Goal: Information Seeking & Learning: Understand process/instructions

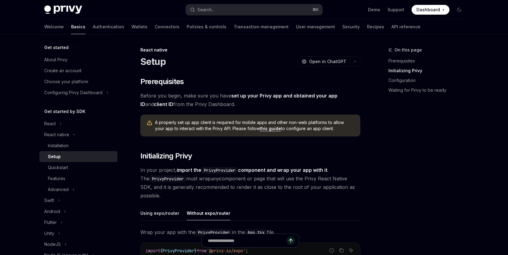
scroll to position [124, 0]
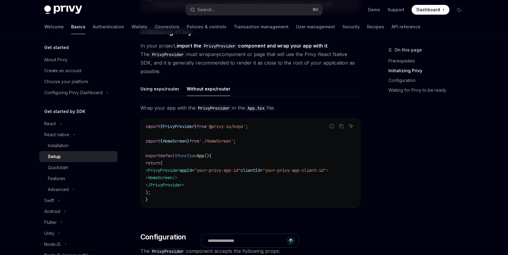
click at [303, 148] on code "import { PrivyProvider } from '@privy-io/expo' ; import { HomeScreen } from './…" at bounding box center [250, 163] width 210 height 81
click at [184, 126] on span "PrivyProvider" at bounding box center [179, 126] width 32 height 5
click at [291, 145] on code "import { PrivyProvider } from '@privy-io/expo' ; import { HomeScreen } from './…" at bounding box center [250, 163] width 210 height 81
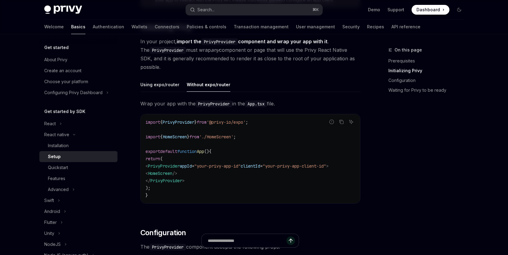
scroll to position [133, 0]
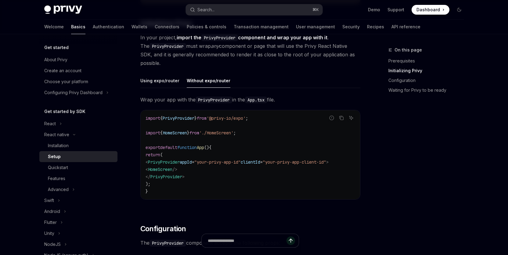
click at [285, 124] on code "import { PrivyProvider } from '@privy-io/expo' ; import { HomeScreen } from './…" at bounding box center [250, 155] width 210 height 81
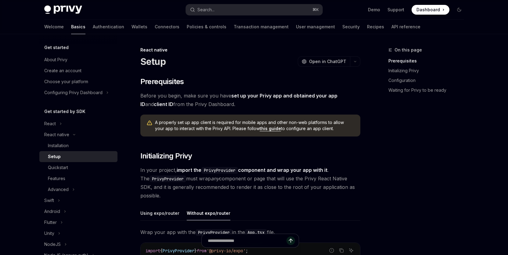
scroll to position [124, 0]
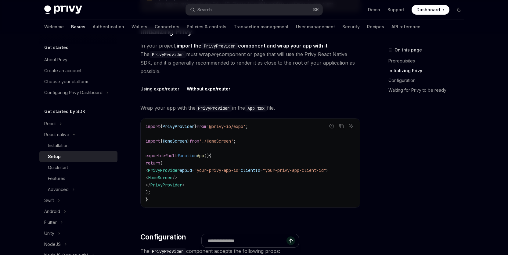
click at [304, 137] on code "import { PrivyProvider } from '@privy-io/expo' ; import { HomeScreen } from './…" at bounding box center [250, 163] width 210 height 81
click at [284, 133] on code "import { PrivyProvider } from '@privy-io/expo' ; import { HomeScreen } from './…" at bounding box center [250, 163] width 210 height 81
drag, startPoint x: 266, startPoint y: 127, endPoint x: 142, endPoint y: 126, distance: 124.5
click at [142, 126] on div "import { PrivyProvider } from '@privy-io/expo' ; import { HomeScreen } from './…" at bounding box center [250, 163] width 219 height 89
copy span "import { PrivyProvider } from '@privy-io/expo' ;"
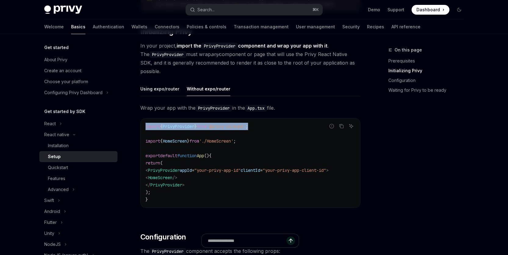
click at [294, 172] on span ""your-privy-app-client-id"" at bounding box center [294, 170] width 63 height 5
click at [293, 150] on code "import { PrivyProvider } from '@privy-io/expo' ; import { HomeScreen } from './…" at bounding box center [250, 163] width 210 height 81
click at [294, 134] on code "import { PrivyProvider } from '@privy-io/expo' ; import { HomeScreen } from './…" at bounding box center [250, 163] width 210 height 81
drag, startPoint x: 276, startPoint y: 127, endPoint x: 147, endPoint y: 126, distance: 129.0
click at [142, 126] on div "import { PrivyProvider } from '@privy-io/expo' ; import { HomeScreen } from './…" at bounding box center [250, 163] width 219 height 89
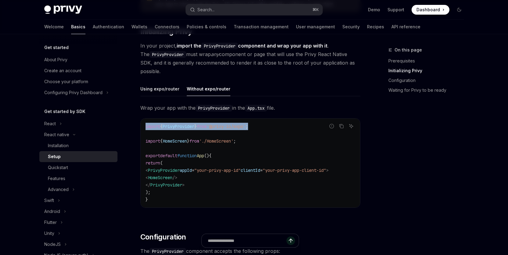
copy span "import { PrivyProvider } from '@privy-io/expo' ;"
click at [301, 144] on code "import { PrivyProvider } from '@privy-io/expo' ; import { HomeScreen } from './…" at bounding box center [250, 163] width 210 height 81
drag, startPoint x: 268, startPoint y: 127, endPoint x: 142, endPoint y: 126, distance: 126.3
copy span "import { PrivyProvider } from '@privy-io/expo' ;"
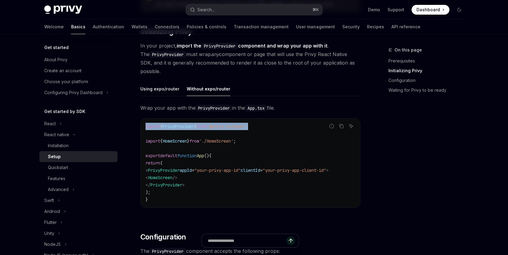
copy span "import { PrivyProvider } from '@privy-io/expo' ;"
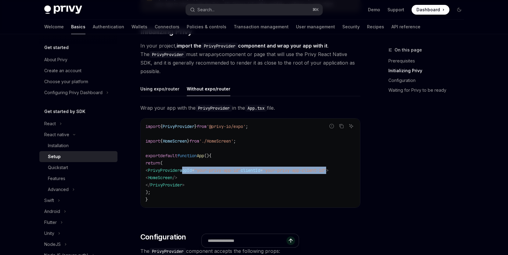
drag, startPoint x: 259, startPoint y: 174, endPoint x: 350, endPoint y: 171, distance: 91.3
click at [329, 171] on span "< PrivyProvider appId = "your-privy-app-id" clientId = "your-privy-app-client-i…" at bounding box center [236, 170] width 183 height 5
copy span "appId = "your-privy-app-id" clientId = "your-privy-app-client-id""
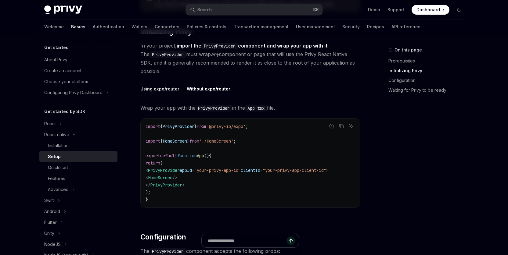
click at [455, 208] on div "On this page Prerequisites Initializing Privy Configuration Waiting for Privy t…" at bounding box center [422, 150] width 93 height 209
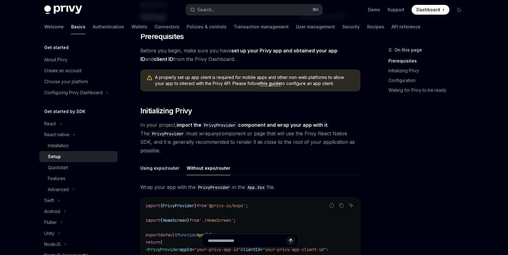
scroll to position [0, 0]
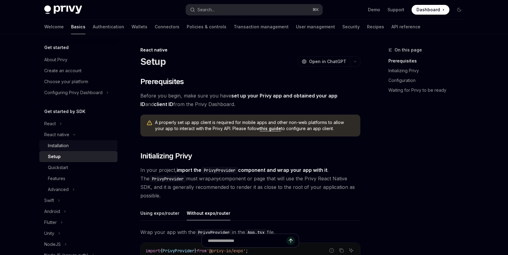
click at [53, 146] on div "Installation" at bounding box center [58, 145] width 21 height 7
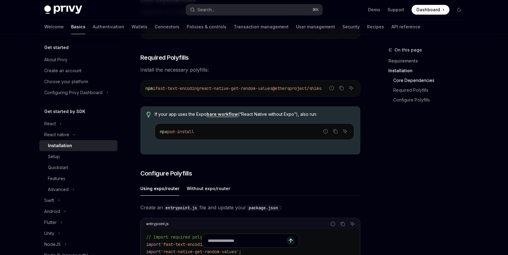
scroll to position [141, 0]
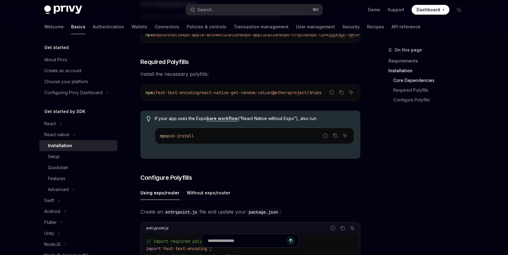
click at [410, 194] on div "On this page Requirements Installation Core Dependencies Required Polyfills Con…" at bounding box center [422, 150] width 93 height 209
drag, startPoint x: 207, startPoint y: 95, endPoint x: 162, endPoint y: 95, distance: 45.4
click at [162, 95] on span "npm i fast-text-encoding react-native-get-random-values @ethersproject/shims" at bounding box center [233, 92] width 176 height 5
copy span "fast-text-encoding"
click at [419, 194] on div "On this page Requirements Installation Core Dependencies Required Polyfills Con…" at bounding box center [422, 150] width 93 height 209
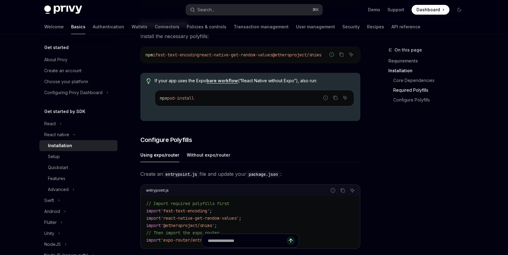
scroll to position [230, 0]
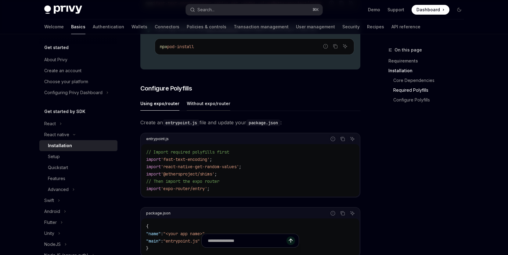
click at [206, 107] on div "Without expo/router" at bounding box center [209, 103] width 44 height 14
type textarea "*"
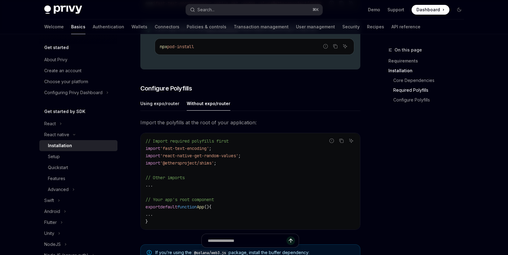
click at [292, 178] on code "// Import required polyfills first import 'fast-text-encoding' ; import 'react-…" at bounding box center [250, 182] width 210 height 88
click at [261, 182] on code "// Import required polyfills first import 'fast-text-encoding' ; import 'react-…" at bounding box center [250, 182] width 210 height 88
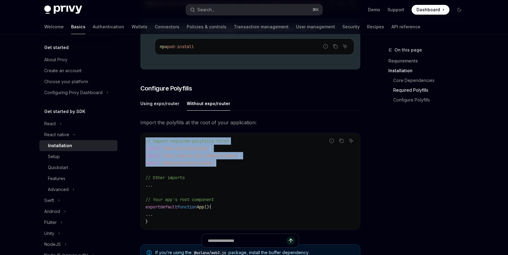
drag, startPoint x: 224, startPoint y: 166, endPoint x: 144, endPoint y: 146, distance: 82.0
click at [144, 146] on div "// Import required polyfills first import 'fast-text-encoding' ; import 'react-…" at bounding box center [250, 181] width 219 height 96
copy code "// Import required polyfills first import 'fast-text-encoding' ; import 'react-…"
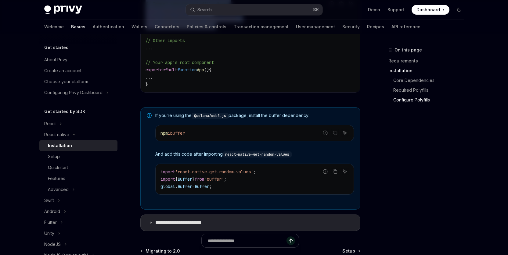
scroll to position [368, 0]
drag, startPoint x: 176, startPoint y: 135, endPoint x: 200, endPoint y: 136, distance: 23.5
click at [200, 136] on code "npm i buffer" at bounding box center [254, 132] width 188 height 7
copy span "buffer"
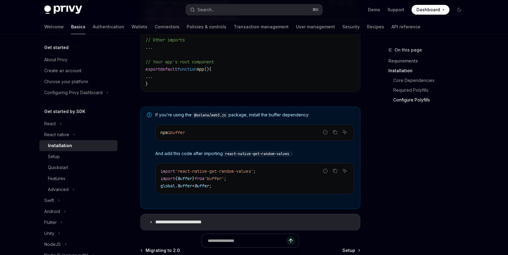
click at [411, 188] on div "On this page Requirements Installation Core Dependencies Required Polyfills Con…" at bounding box center [422, 150] width 93 height 209
click at [421, 190] on div "On this page Requirements Installation Core Dependencies Required Polyfills Con…" at bounding box center [422, 150] width 93 height 209
click at [423, 185] on div "On this page Requirements Installation Core Dependencies Required Polyfills Con…" at bounding box center [422, 150] width 93 height 209
click at [415, 212] on div "On this page Requirements Installation Core Dependencies Required Polyfills Con…" at bounding box center [422, 150] width 93 height 209
click at [243, 190] on code "import 'react-native-get-random-values' ; import { Buffer } from 'buffer' ; glo…" at bounding box center [254, 179] width 188 height 22
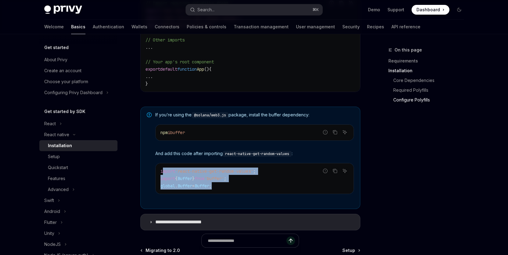
drag, startPoint x: 226, startPoint y: 188, endPoint x: 162, endPoint y: 174, distance: 65.5
click at [162, 174] on code "import 'react-native-get-random-values' ; import { Buffer } from 'buffer' ; glo…" at bounding box center [254, 179] width 188 height 22
click at [223, 189] on code "import 'react-native-get-random-values' ; import { Buffer } from 'buffer' ; glo…" at bounding box center [254, 179] width 188 height 22
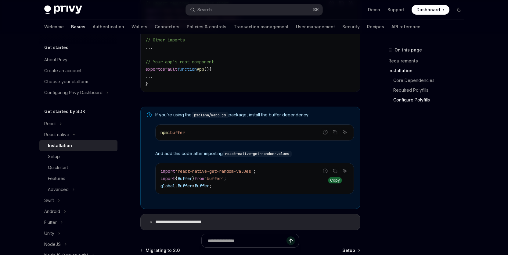
click at [335, 174] on icon "Copy the contents from the code block" at bounding box center [334, 171] width 5 height 5
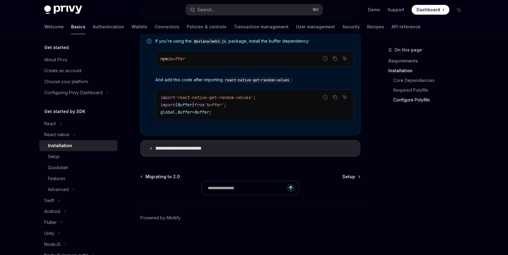
scroll to position [444, 0]
click at [183, 149] on p "**********" at bounding box center [184, 148] width 59 height 6
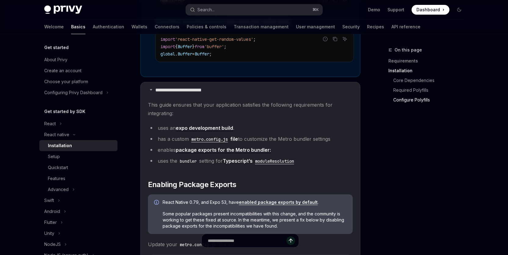
scroll to position [504, 0]
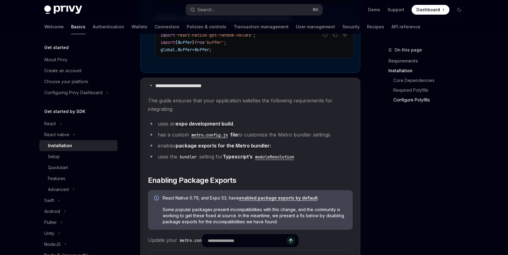
click at [212, 136] on code "metro.config.js" at bounding box center [209, 135] width 41 height 7
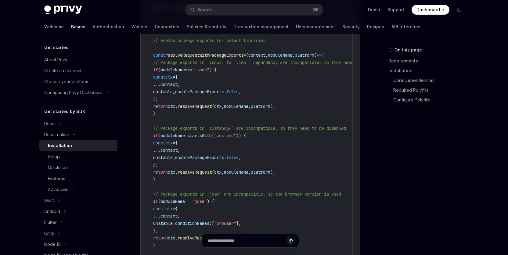
scroll to position [658, 0]
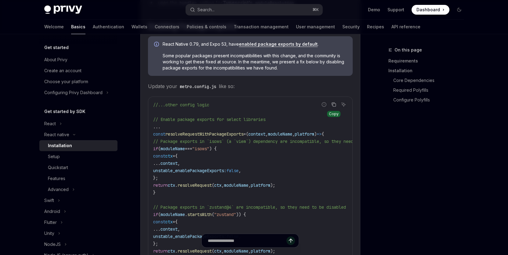
click at [334, 106] on icon "Copy the contents from the code block" at bounding box center [333, 104] width 5 height 5
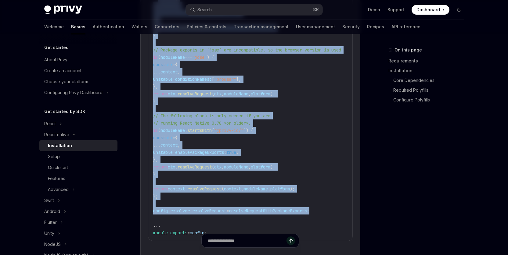
scroll to position [879, 0]
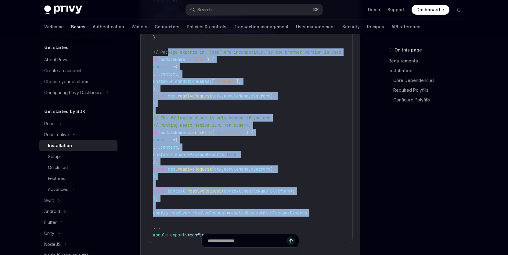
drag, startPoint x: 323, startPoint y: 213, endPoint x: 169, endPoint y: 57, distance: 219.3
click at [169, 57] on code "//...other config logic // Enable package exports for select libraries ... cons…" at bounding box center [278, 59] width 251 height 359
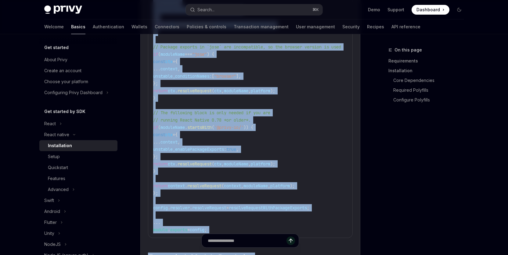
scroll to position [908, 0]
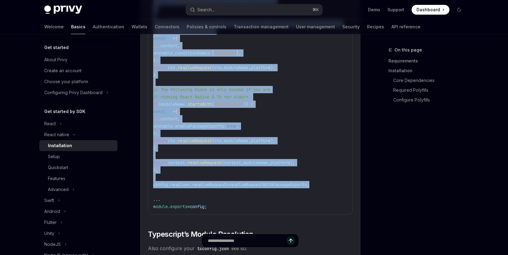
drag, startPoint x: 153, startPoint y: 111, endPoint x: 324, endPoint y: 188, distance: 187.3
click at [324, 188] on code "//...other config logic // Enable package exports for select libraries ... cons…" at bounding box center [278, 31] width 251 height 359
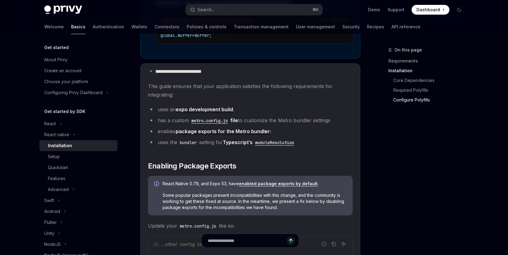
scroll to position [571, 0]
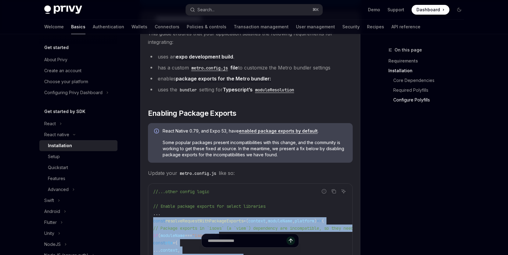
click at [400, 150] on div "On this page Requirements Installation Core Dependencies Required Polyfills Con…" at bounding box center [422, 150] width 93 height 209
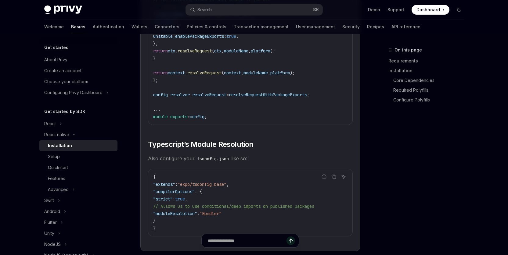
scroll to position [1057, 0]
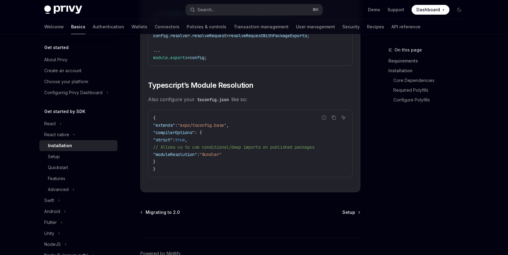
click at [427, 177] on div "On this page Requirements Installation Core Dependencies Required Polyfills Con…" at bounding box center [422, 150] width 93 height 209
